Goal: Task Accomplishment & Management: Manage account settings

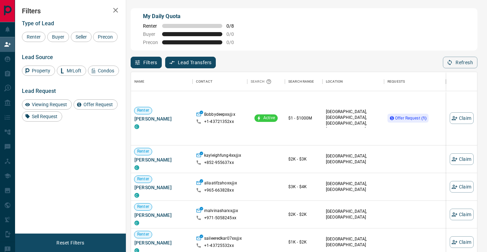
scroll to position [191, 346]
click at [419, 118] on span "Offer Request ( 1 )" at bounding box center [410, 118] width 31 height 5
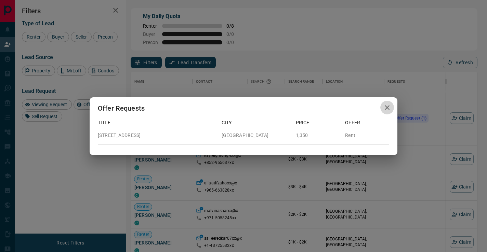
click at [388, 106] on icon "button" at bounding box center [386, 107] width 5 height 5
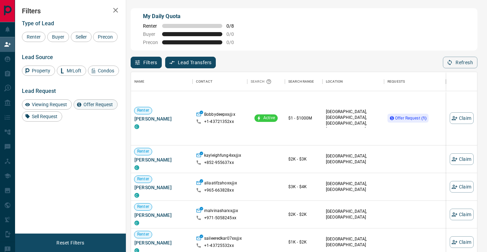
click at [91, 107] on span "Offer Request" at bounding box center [98, 104] width 34 height 5
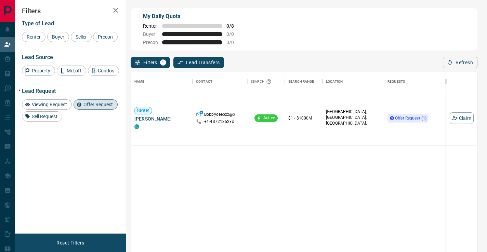
click at [86, 107] on span "Offer Request" at bounding box center [98, 104] width 34 height 5
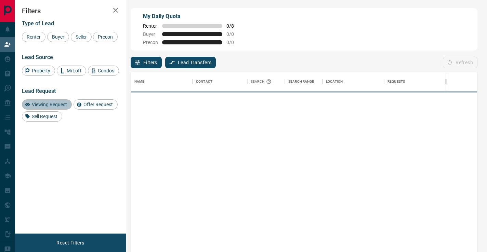
click at [59, 107] on span "Viewing Request" at bounding box center [49, 104] width 40 height 5
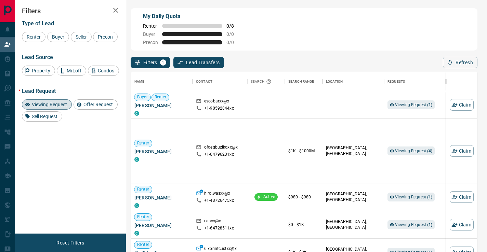
scroll to position [9, 0]
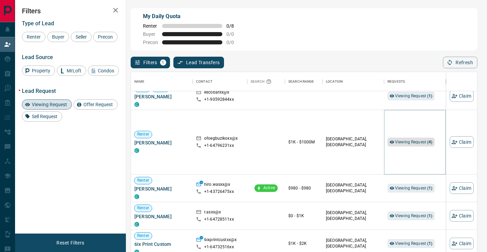
click at [422, 144] on span "Viewing Request ( 4 )" at bounding box center [414, 142] width 38 height 5
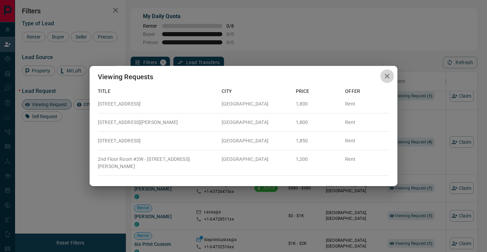
click at [384, 78] on icon "button" at bounding box center [387, 76] width 8 height 8
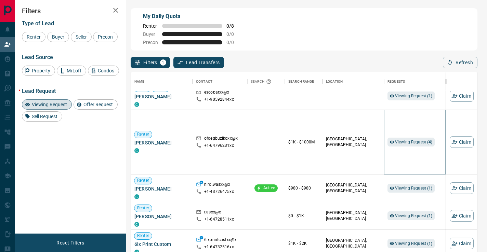
scroll to position [0, 0]
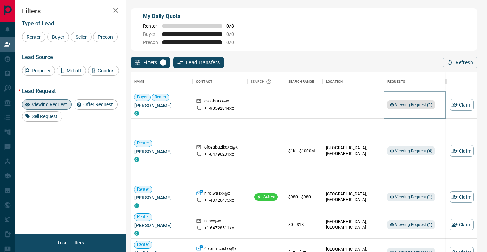
click at [402, 104] on span "Viewing Request ( 1 )" at bounding box center [414, 105] width 38 height 5
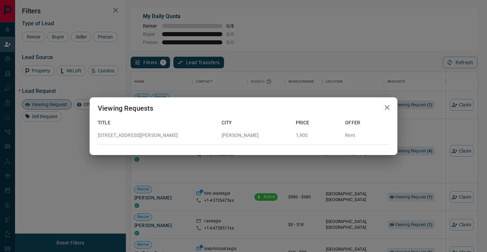
click at [384, 107] on icon "button" at bounding box center [387, 108] width 8 height 8
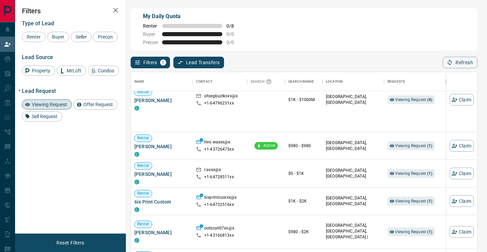
scroll to position [52, 0]
click at [411, 148] on span "Viewing Request ( 1 )" at bounding box center [414, 145] width 38 height 5
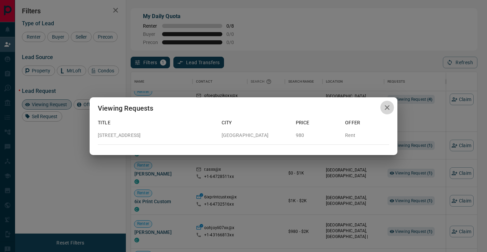
click at [388, 109] on icon "button" at bounding box center [386, 107] width 5 height 5
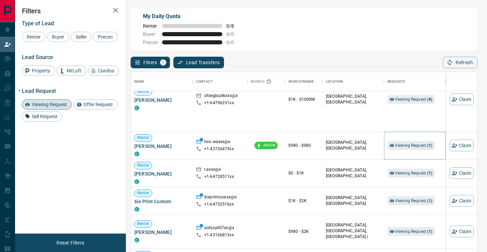
scroll to position [88, 0]
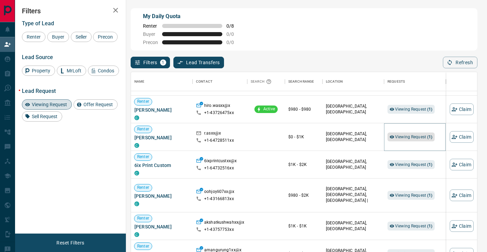
click at [417, 134] on span "Viewing Request ( 1 )" at bounding box center [414, 137] width 38 height 7
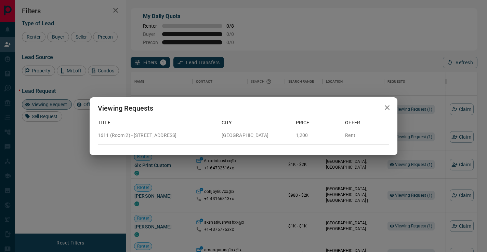
click at [391, 107] on icon "button" at bounding box center [387, 108] width 8 height 8
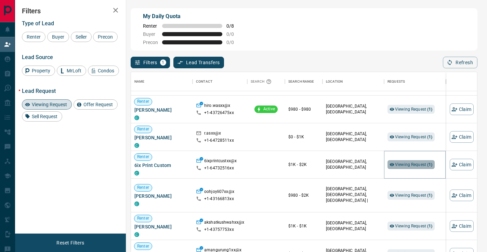
click at [406, 163] on span "Viewing Request ( 1 )" at bounding box center [414, 164] width 38 height 5
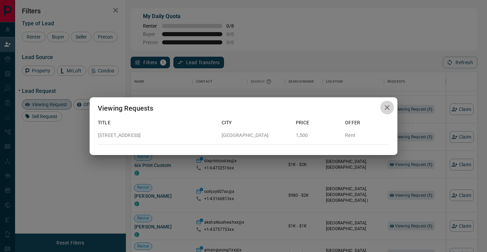
click at [390, 109] on icon "button" at bounding box center [387, 108] width 8 height 8
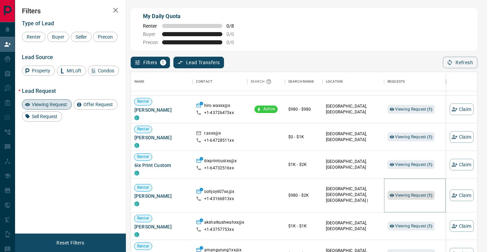
click at [415, 192] on span "Viewing Request ( 1 )" at bounding box center [414, 195] width 38 height 7
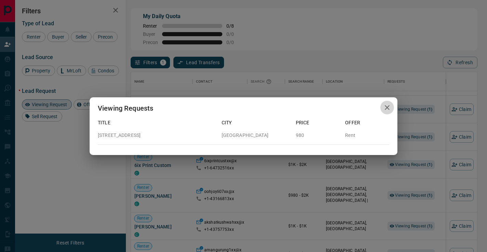
click at [386, 108] on icon "button" at bounding box center [386, 107] width 5 height 5
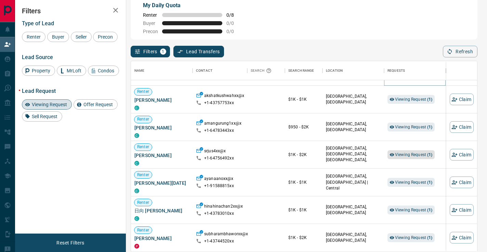
scroll to position [0, 0]
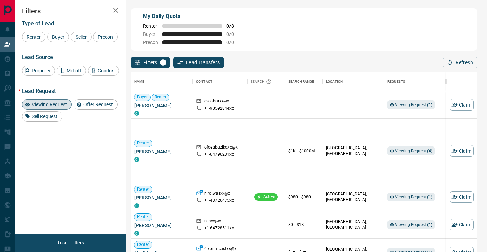
click at [50, 107] on span "Viewing Request" at bounding box center [49, 104] width 40 height 5
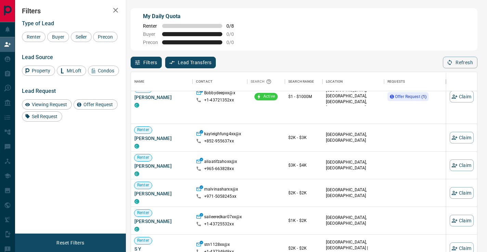
scroll to position [24, 0]
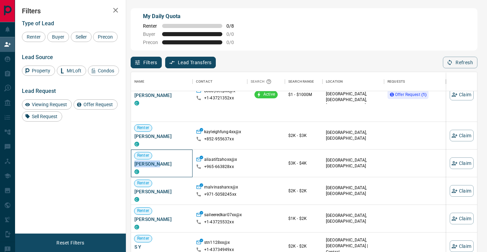
drag, startPoint x: 152, startPoint y: 164, endPoint x: 132, endPoint y: 164, distance: 20.5
click at [132, 164] on div "[PERSON_NAME] Atif C" at bounding box center [162, 164] width 62 height 28
copy span "[PERSON_NAME]"
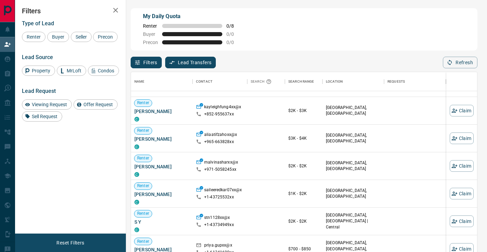
scroll to position [40, 0]
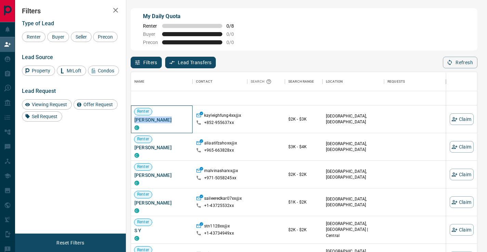
drag, startPoint x: 167, startPoint y: 119, endPoint x: 132, endPoint y: 120, distance: 35.6
click at [132, 120] on div "[PERSON_NAME]" at bounding box center [162, 120] width 62 height 28
copy span "[PERSON_NAME]"
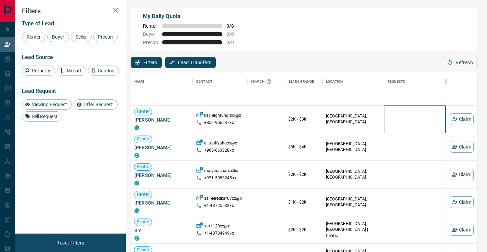
click at [409, 115] on div at bounding box center [414, 119] width 55 height 27
click at [460, 117] on button "Claim" at bounding box center [461, 119] width 24 height 12
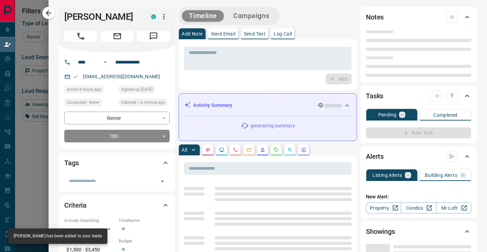
type input "****"
type input "**********"
type input "**"
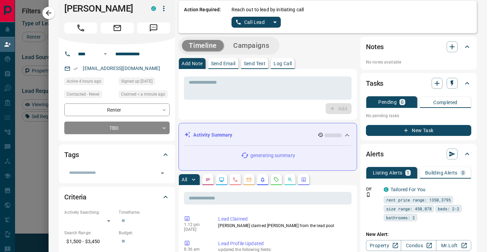
scroll to position [0, 0]
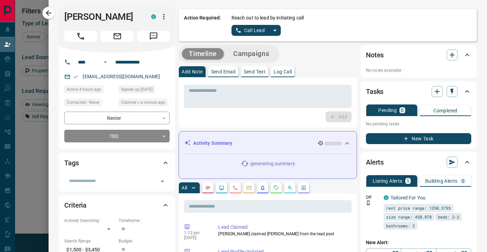
click at [263, 55] on button "Campaigns" at bounding box center [251, 53] width 50 height 11
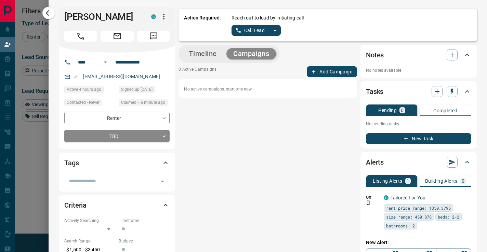
click at [337, 69] on button "Add Campaign" at bounding box center [332, 71] width 50 height 11
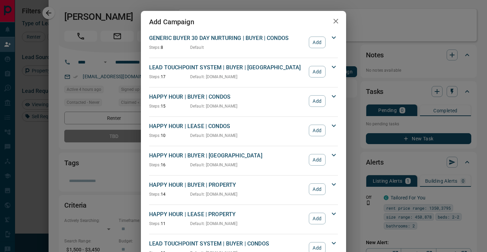
scroll to position [572, 0]
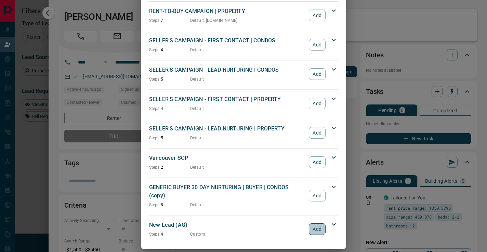
click at [315, 223] on button "Add" at bounding box center [317, 229] width 17 height 12
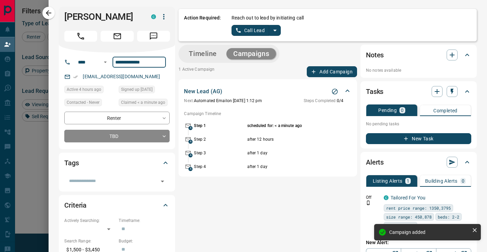
click at [149, 60] on input "**********" at bounding box center [138, 62] width 53 height 11
drag, startPoint x: 151, startPoint y: 61, endPoint x: 106, endPoint y: 61, distance: 44.4
click at [106, 61] on div "**********" at bounding box center [114, 62] width 82 height 11
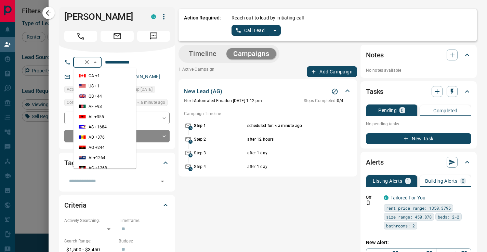
click at [79, 62] on input "****" at bounding box center [77, 62] width 4 height 9
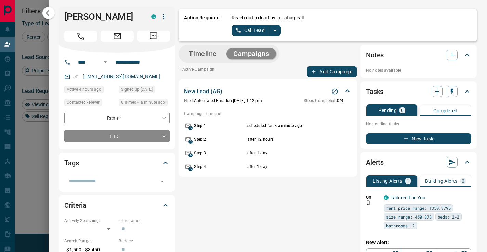
click at [104, 51] on div "[PERSON_NAME]" at bounding box center [117, 30] width 116 height 46
click at [79, 60] on input "****" at bounding box center [77, 62] width 4 height 9
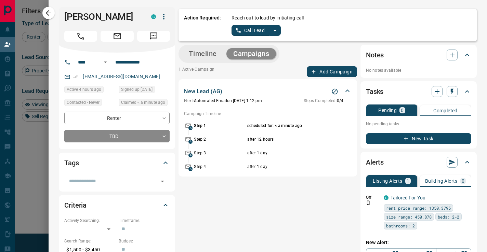
click at [200, 55] on button "Timeline" at bounding box center [203, 53] width 42 height 11
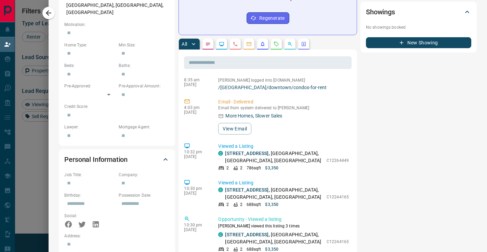
scroll to position [213, 0]
click at [234, 123] on button "View Email" at bounding box center [234, 129] width 33 height 12
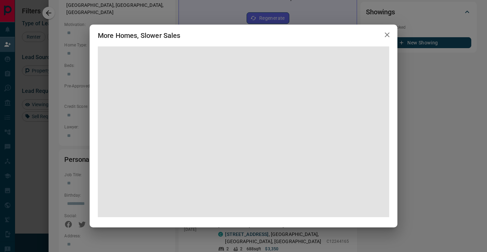
click at [386, 37] on icon "button" at bounding box center [387, 35] width 8 height 8
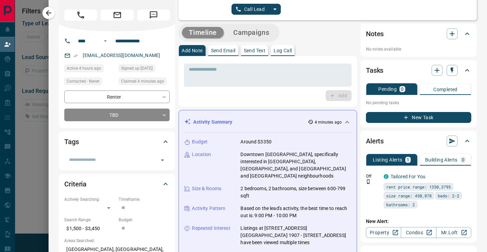
scroll to position [0, 0]
click at [276, 10] on icon "split button" at bounding box center [275, 9] width 8 height 8
click at [269, 32] on li "Log Manual Call" at bounding box center [256, 33] width 42 height 10
click at [277, 49] on p "Log Call" at bounding box center [282, 50] width 18 height 5
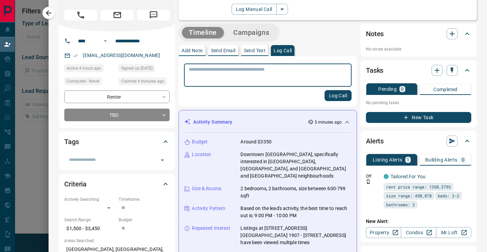
click at [275, 67] on textarea at bounding box center [268, 75] width 158 height 17
type textarea "*********"
click at [332, 96] on button "Log Call" at bounding box center [337, 95] width 27 height 11
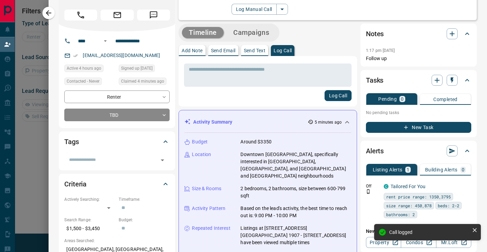
scroll to position [378, 0]
click at [53, 14] on button "button" at bounding box center [48, 13] width 12 height 12
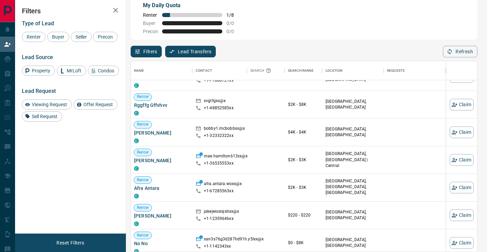
scroll to position [931, 0]
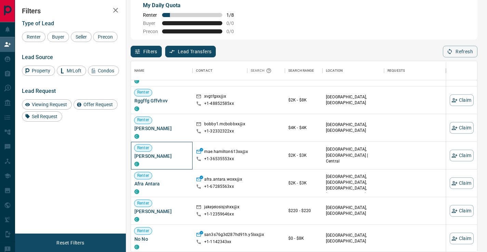
drag, startPoint x: 179, startPoint y: 155, endPoint x: 134, endPoint y: 156, distance: 44.4
click at [134, 156] on span "[PERSON_NAME]" at bounding box center [161, 156] width 55 height 7
copy span "[PERSON_NAME]"
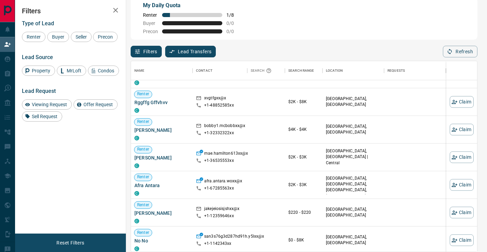
scroll to position [929, 0]
click at [467, 158] on button "Claim" at bounding box center [461, 157] width 24 height 12
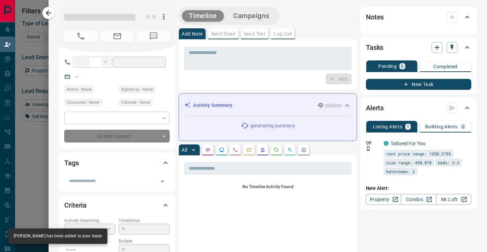
type input "**"
type input "**********"
type input "**"
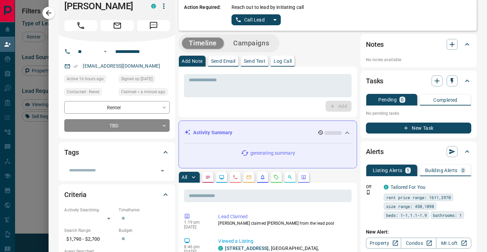
scroll to position [0, 0]
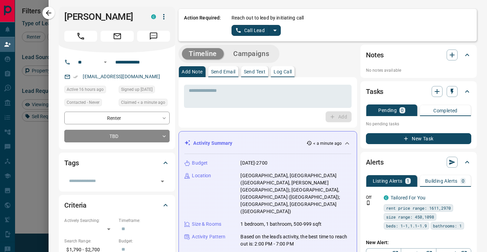
click at [260, 55] on button "Campaigns" at bounding box center [251, 53] width 50 height 11
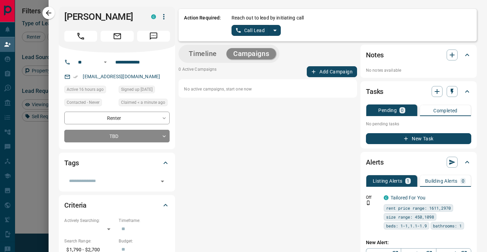
click at [321, 71] on button "Add Campaign" at bounding box center [332, 71] width 50 height 11
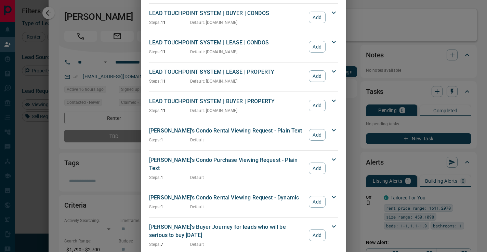
scroll to position [572, 0]
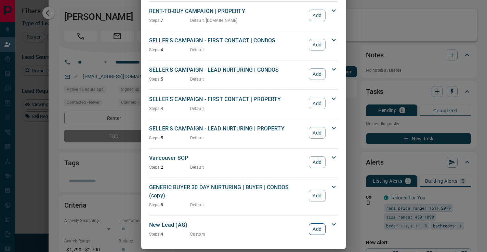
click at [317, 223] on button "Add" at bounding box center [317, 229] width 17 height 12
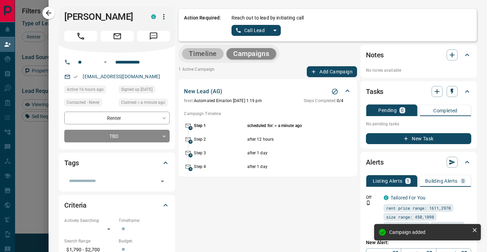
click at [207, 57] on button "Timeline" at bounding box center [203, 53] width 42 height 11
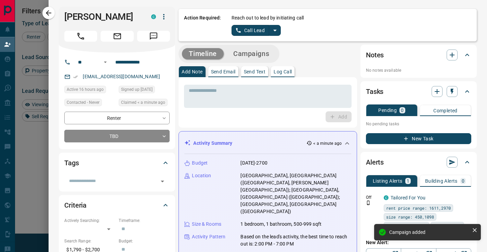
click at [258, 71] on p "Send Text" at bounding box center [255, 71] width 22 height 5
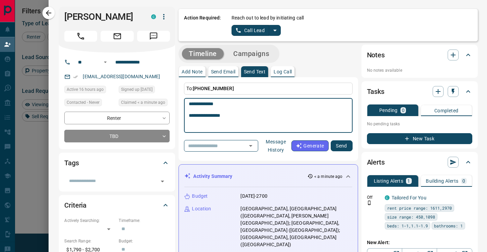
type textarea "**********"
click at [284, 69] on p "Log Call" at bounding box center [282, 71] width 18 height 5
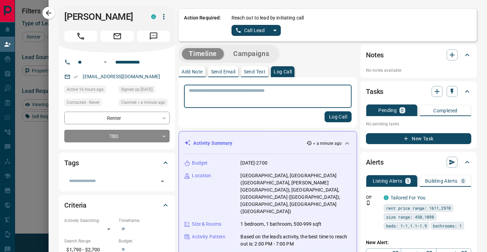
click at [277, 33] on icon "split button" at bounding box center [275, 30] width 8 height 8
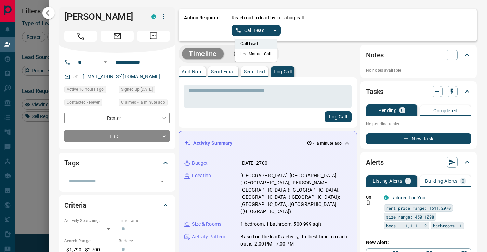
click at [263, 55] on li "Log Manual Call" at bounding box center [256, 54] width 42 height 10
click at [263, 93] on textarea at bounding box center [268, 96] width 158 height 17
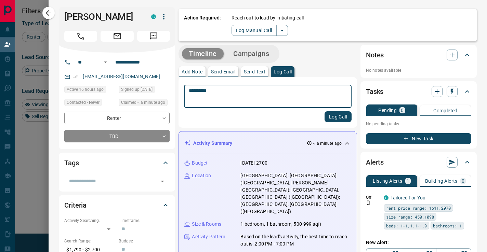
type textarea "*********"
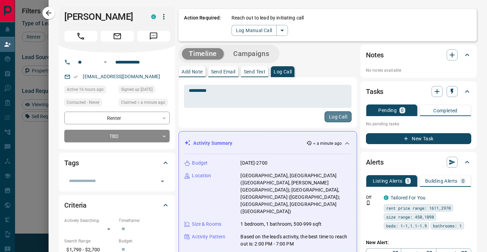
click at [331, 119] on button "Log Call" at bounding box center [337, 116] width 27 height 11
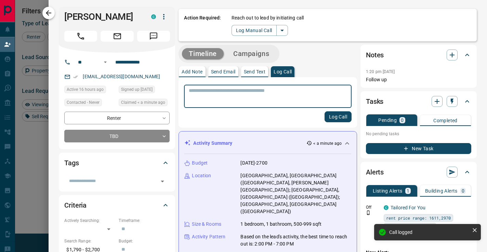
click at [49, 14] on icon "button" at bounding box center [48, 13] width 8 height 8
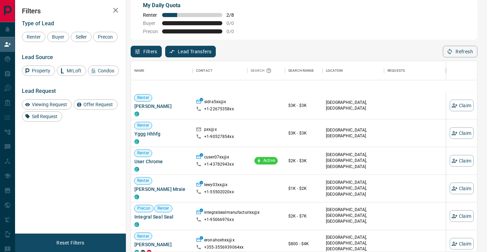
scroll to position [1725, 0]
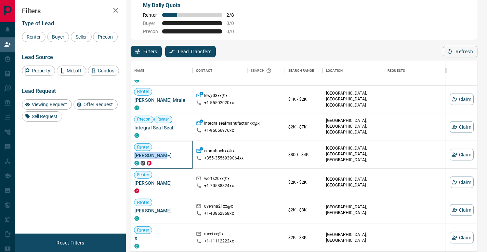
drag, startPoint x: 162, startPoint y: 154, endPoint x: 133, endPoint y: 156, distance: 29.4
click at [133, 156] on div "Renter [PERSON_NAME] C M P" at bounding box center [162, 155] width 62 height 28
copy span "[PERSON_NAME]"
click at [256, 156] on div at bounding box center [266, 155] width 38 height 28
click at [464, 152] on button "Claim" at bounding box center [461, 155] width 24 height 12
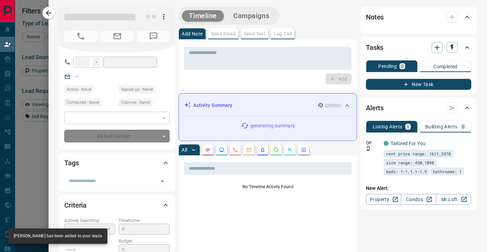
type input "****"
type input "**********"
type input "**"
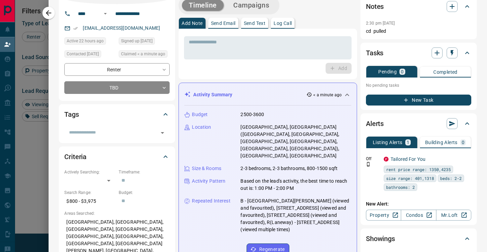
scroll to position [0, 0]
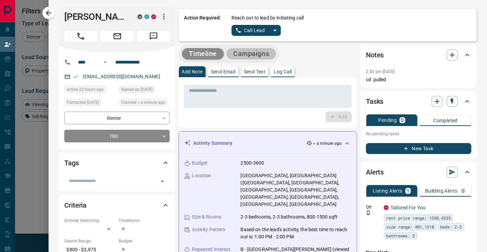
click at [252, 57] on button "Campaigns" at bounding box center [251, 53] width 50 height 11
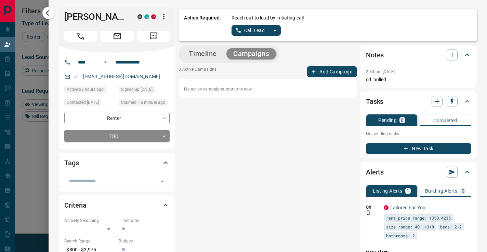
click at [327, 74] on button "Add Campaign" at bounding box center [332, 71] width 50 height 11
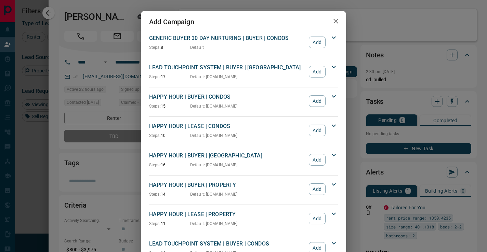
scroll to position [572, 0]
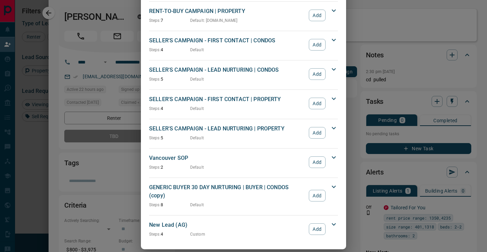
click at [318, 228] on div "New Lead (AG) Steps: 4 Custom Add" at bounding box center [239, 229] width 180 height 16
click at [319, 223] on button "Add" at bounding box center [317, 229] width 17 height 12
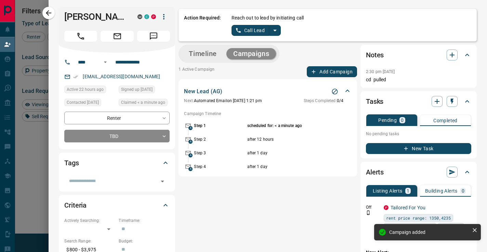
click at [207, 60] on div "Timeline Campaigns" at bounding box center [228, 54] width 97 height 14
click at [207, 54] on button "Timeline" at bounding box center [203, 53] width 42 height 11
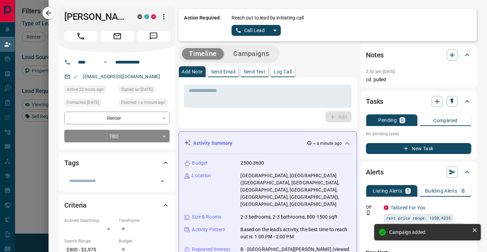
click at [275, 30] on icon "split button" at bounding box center [274, 31] width 3 height 2
click at [269, 54] on li "Log Manual Call" at bounding box center [256, 54] width 42 height 10
click at [281, 67] on button "Log Call" at bounding box center [283, 71] width 24 height 11
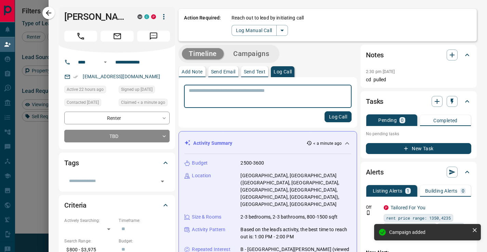
click at [281, 80] on div "* ​ Log Call" at bounding box center [267, 102] width 178 height 51
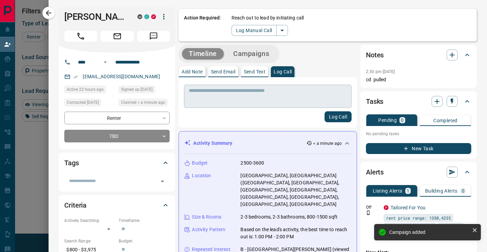
click at [277, 94] on textarea at bounding box center [268, 96] width 158 height 17
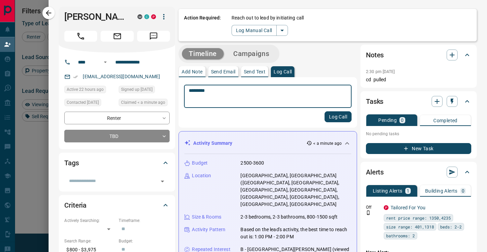
type textarea "*********"
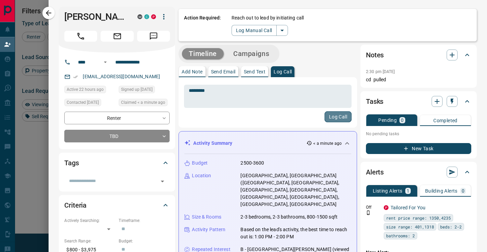
click at [339, 118] on button "Log Call" at bounding box center [337, 116] width 27 height 11
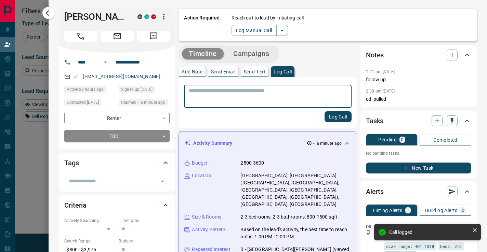
click at [50, 13] on icon "button" at bounding box center [48, 13] width 8 height 8
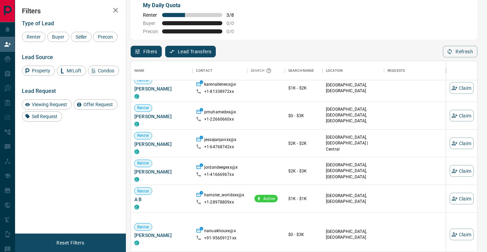
scroll to position [3201, 0]
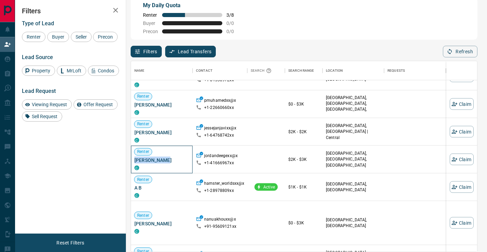
drag, startPoint x: 164, startPoint y: 160, endPoint x: 134, endPoint y: 160, distance: 30.1
click at [134, 160] on span "[PERSON_NAME]" at bounding box center [161, 160] width 55 height 7
copy span "[PERSON_NAME]"
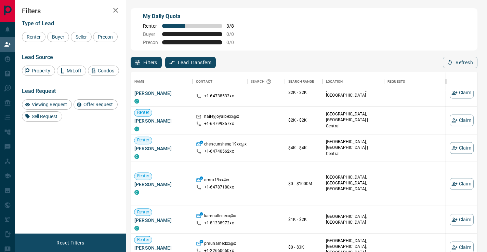
scroll to position [3081, 0]
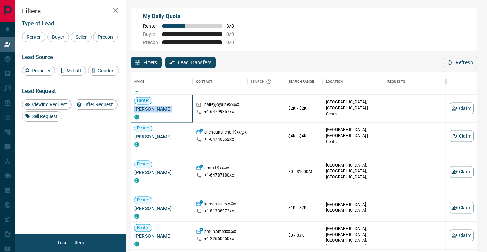
drag, startPoint x: 162, startPoint y: 109, endPoint x: 135, endPoint y: 107, distance: 27.4
click at [135, 107] on span "[PERSON_NAME]" at bounding box center [161, 109] width 55 height 7
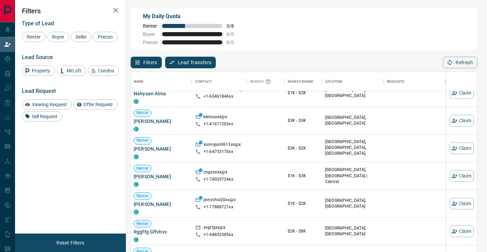
scroll to position [812, 1]
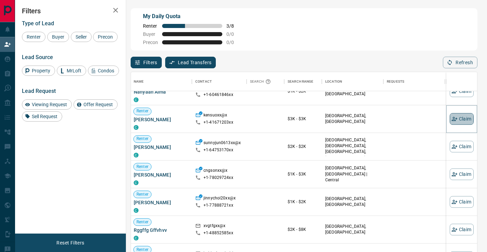
click at [463, 120] on button "Claim" at bounding box center [461, 119] width 24 height 12
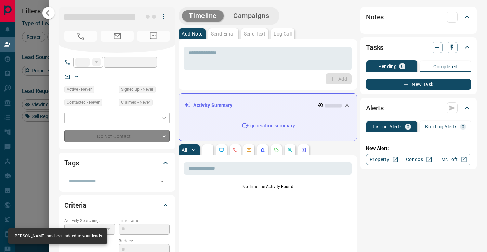
type input "**"
type input "**********"
type input "**"
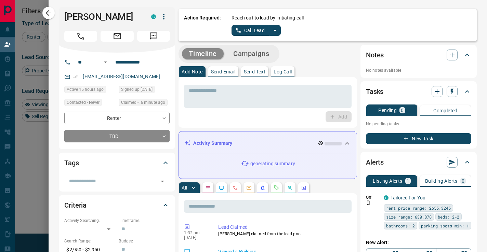
click at [268, 57] on button "Campaigns" at bounding box center [251, 53] width 50 height 11
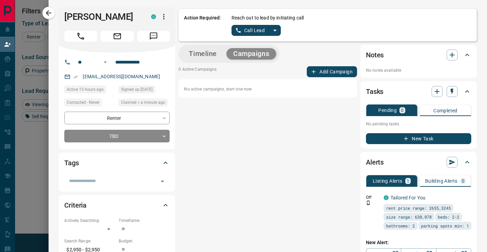
click at [327, 71] on button "Add Campaign" at bounding box center [332, 71] width 50 height 11
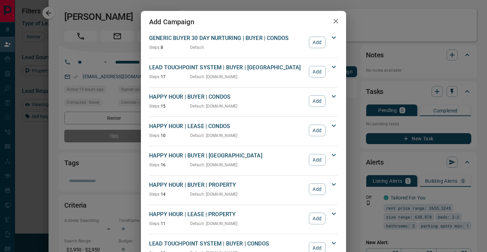
scroll to position [572, 0]
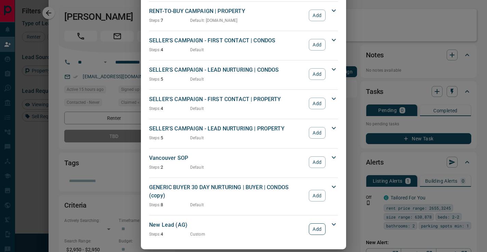
click at [319, 223] on button "Add" at bounding box center [317, 229] width 17 height 12
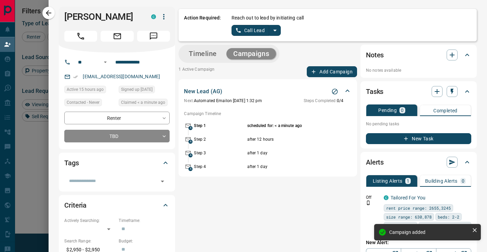
click at [204, 53] on button "Timeline" at bounding box center [203, 53] width 42 height 11
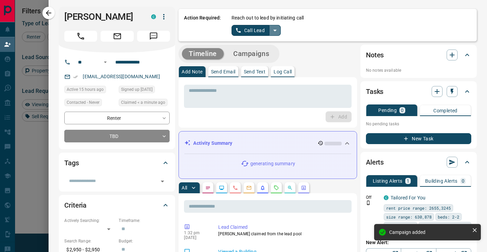
click at [273, 35] on button "split button" at bounding box center [275, 30] width 12 height 11
click at [267, 51] on li "Log Manual Call" at bounding box center [256, 54] width 42 height 10
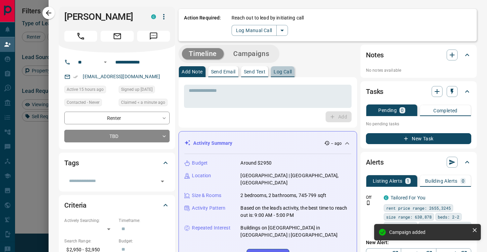
click at [288, 71] on p "Log Call" at bounding box center [282, 71] width 18 height 5
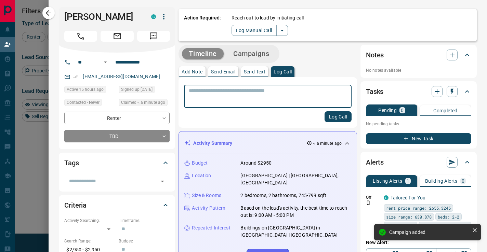
click at [283, 92] on textarea at bounding box center [268, 96] width 158 height 17
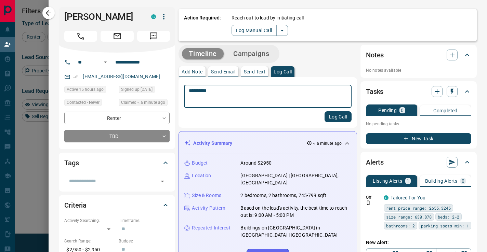
type textarea "*********"
click at [332, 114] on button "Log Call" at bounding box center [337, 116] width 27 height 11
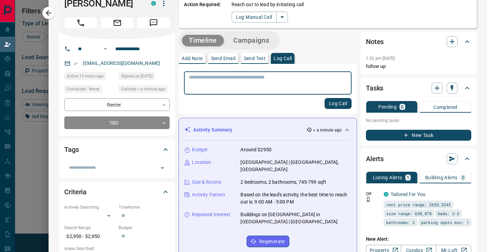
scroll to position [10, 0]
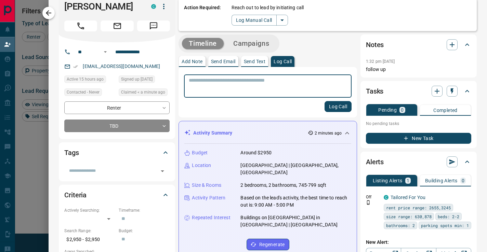
click at [47, 11] on icon "button" at bounding box center [48, 13] width 8 height 8
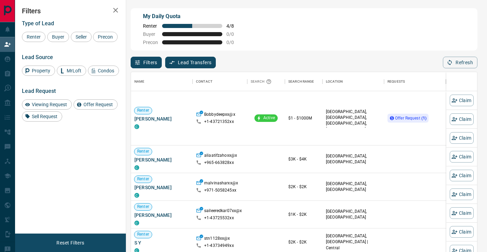
scroll to position [191, 346]
